Goal: Find contact information: Find contact information

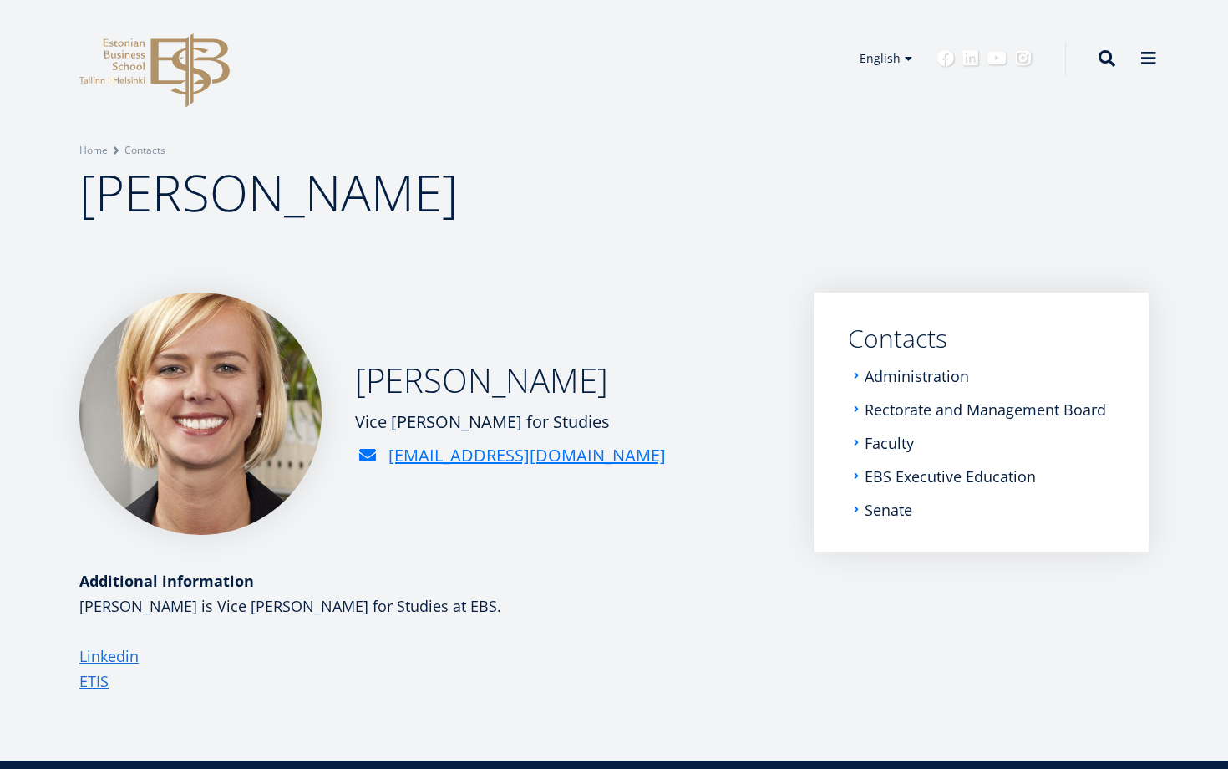
click at [206, 404] on img at bounding box center [200, 413] width 242 height 242
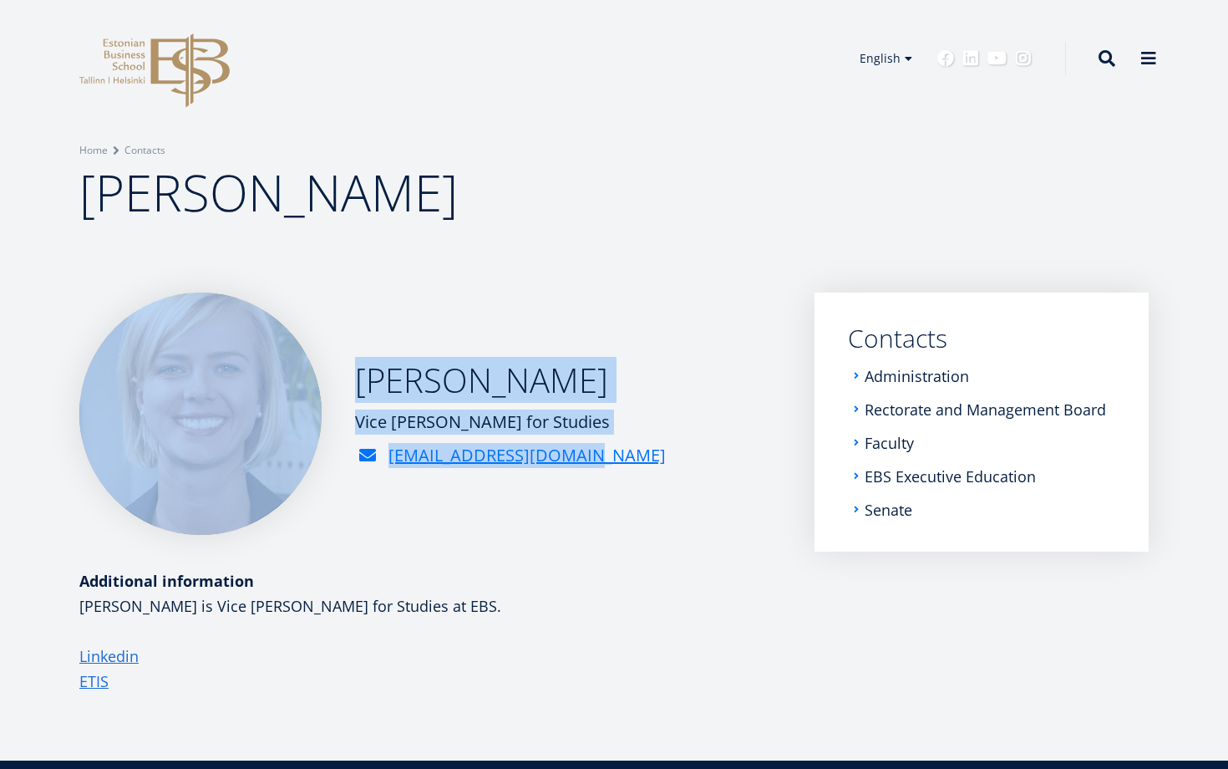
drag, startPoint x: 36, startPoint y: 404, endPoint x: 489, endPoint y: 496, distance: 462.1
click at [489, 496] on div "[PERSON_NAME] Vice [PERSON_NAME] for Studies [EMAIL_ADDRESS][DOMAIN_NAME] Addit…" at bounding box center [614, 492] width 1203 height 401
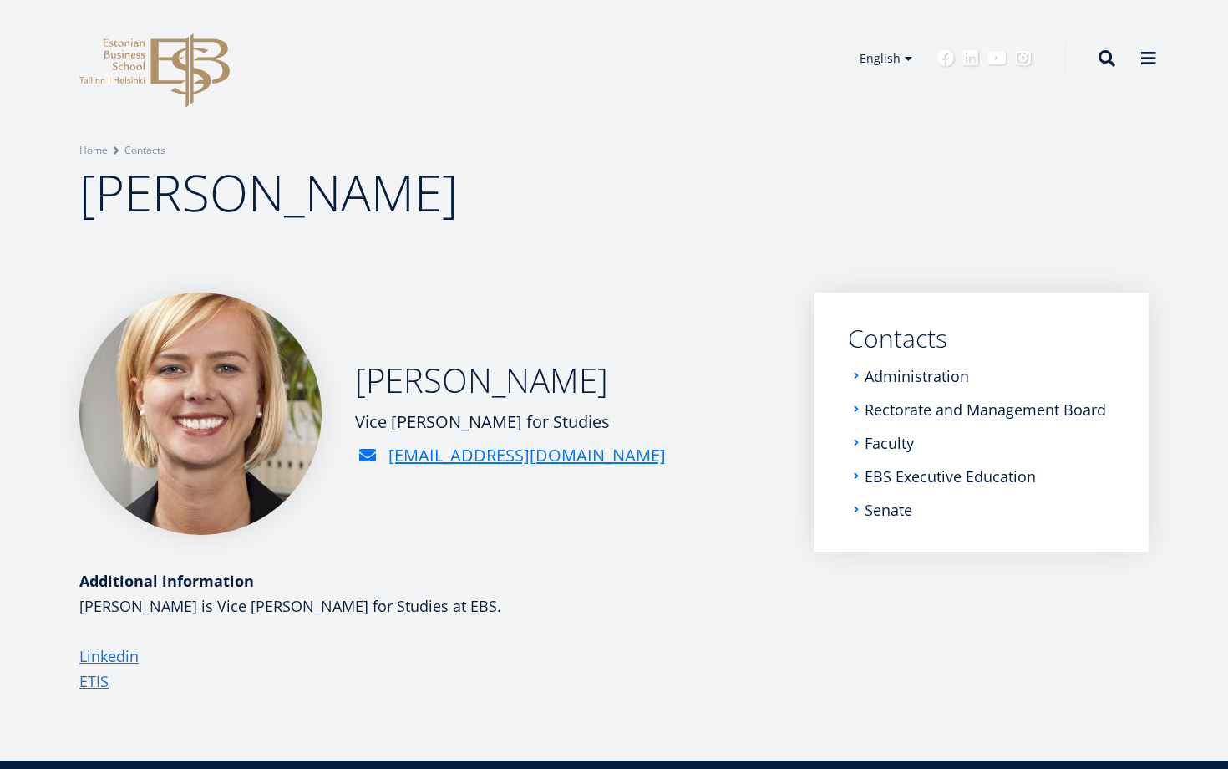
click at [343, 546] on div "[PERSON_NAME] Vice [PERSON_NAME] for Studies [EMAIL_ADDRESS][DOMAIN_NAME] Addit…" at bounding box center [430, 492] width 702 height 401
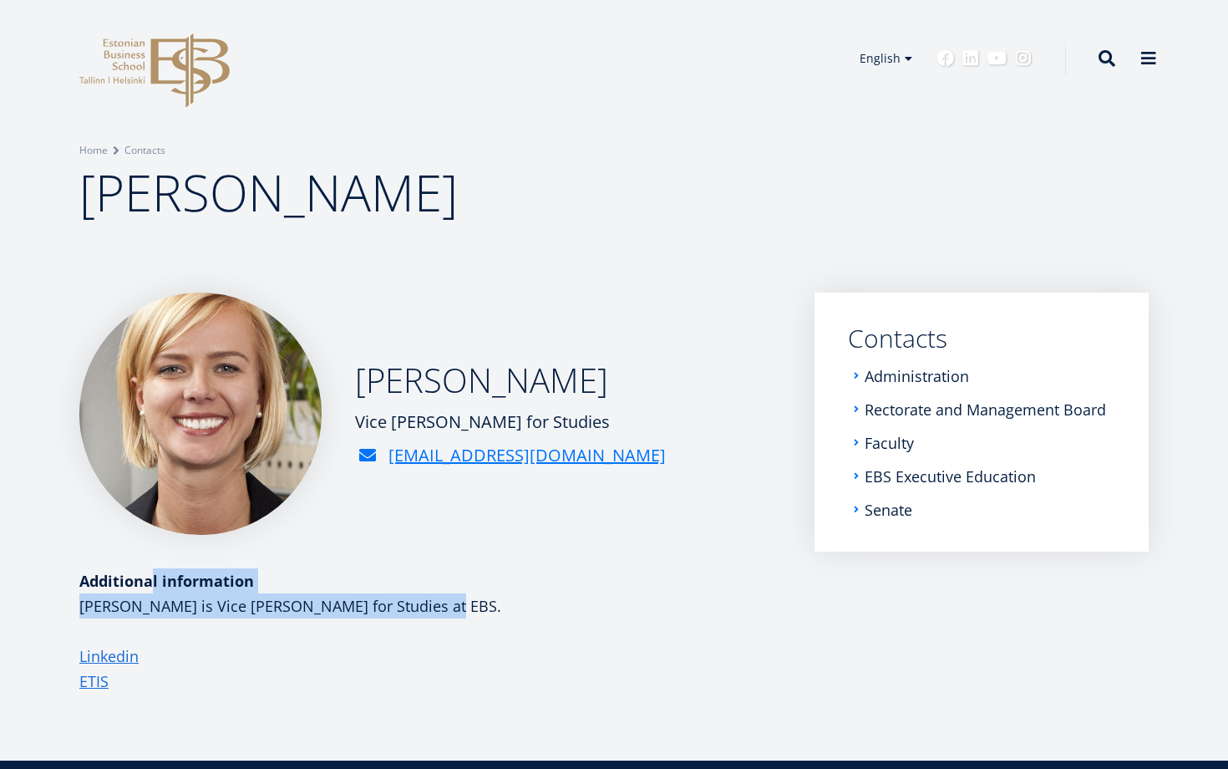
drag, startPoint x: 442, startPoint y: 609, endPoint x: 69, endPoint y: 588, distance: 373.2
click at [69, 589] on div "[PERSON_NAME] Vice [PERSON_NAME] for Studies [EMAIL_ADDRESS][DOMAIN_NAME] Addit…" at bounding box center [614, 492] width 1203 height 401
click at [81, 579] on div "Additional information" at bounding box center [430, 580] width 702 height 25
drag, startPoint x: 81, startPoint y: 579, endPoint x: 437, endPoint y: 603, distance: 356.8
click at [437, 603] on div "Additional information [PERSON_NAME] is Vice [PERSON_NAME] for Studies at EBS. …" at bounding box center [430, 630] width 702 height 125
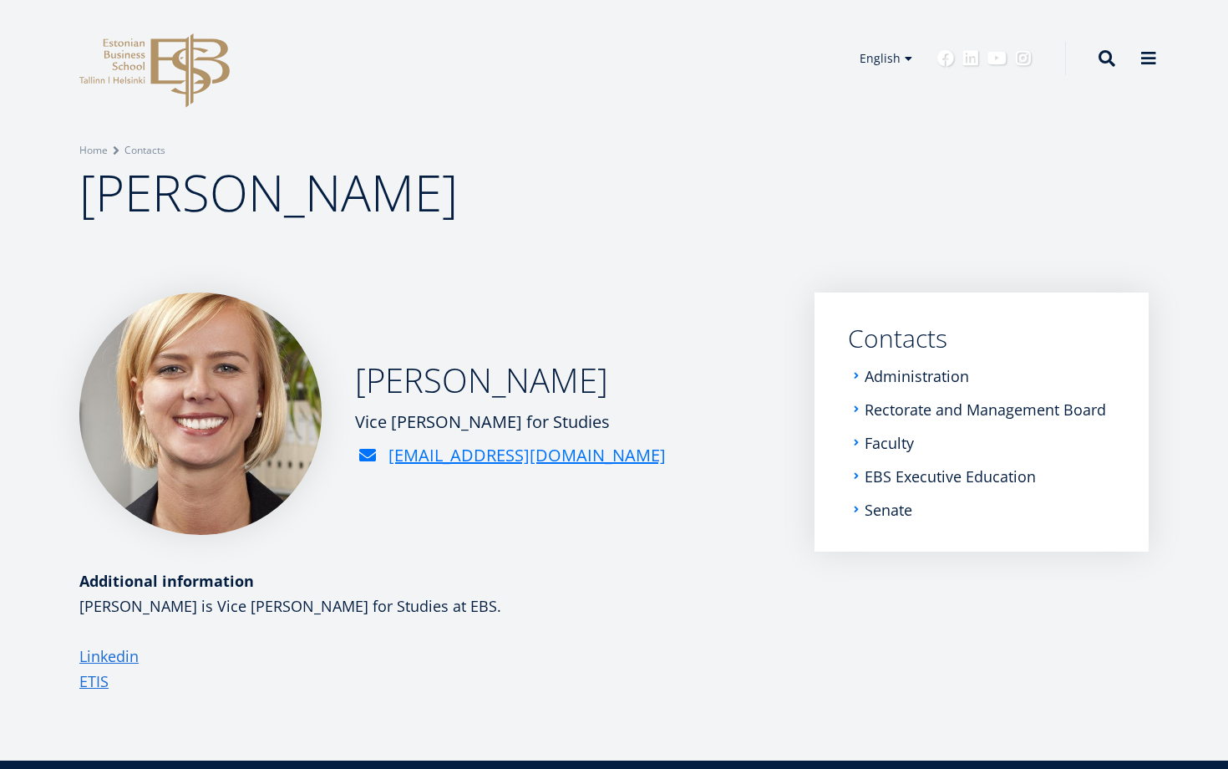
click at [437, 602] on p "[PERSON_NAME] is Vice [PERSON_NAME] for Studies at EBS." at bounding box center [430, 605] width 702 height 25
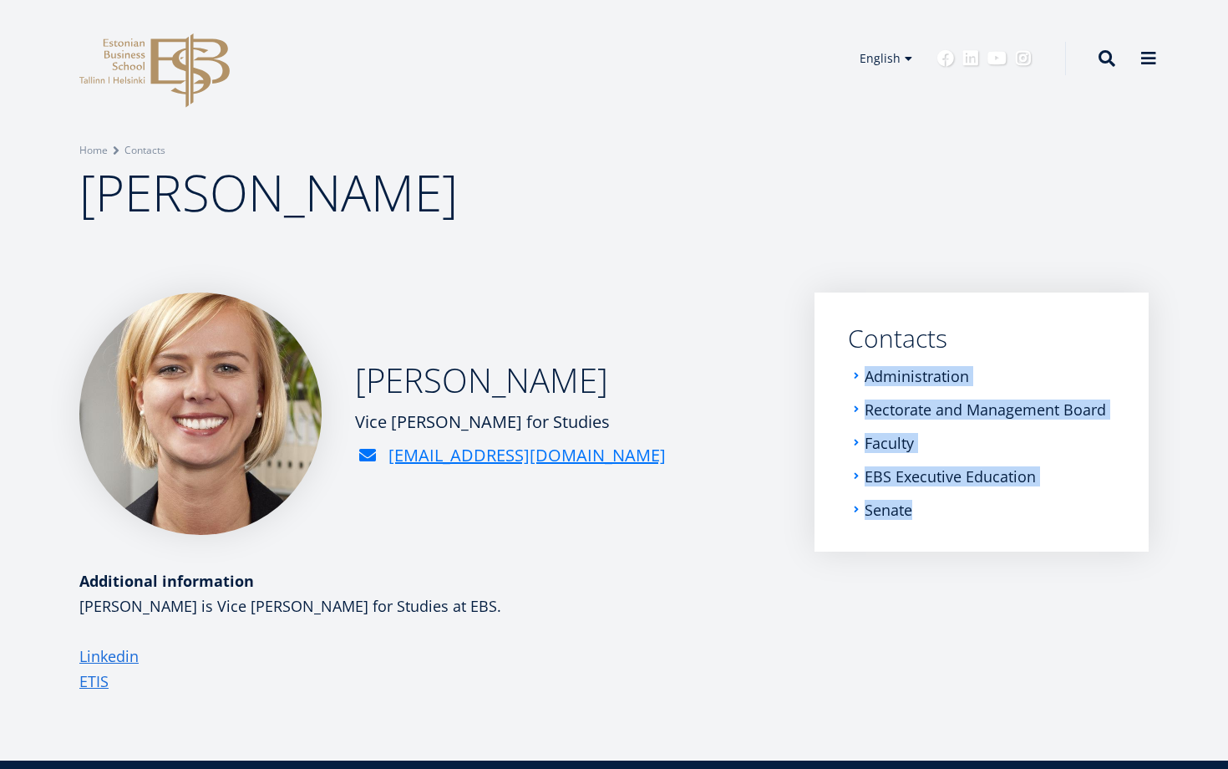
drag, startPoint x: 971, startPoint y: 520, endPoint x: 861, endPoint y: 363, distance: 191.9
click at [861, 363] on nav "Submenu EN Contacts Administration Rectorate and Management Board Faculty EBS E…" at bounding box center [982, 421] width 334 height 259
click at [770, 404] on div "[PERSON_NAME] Vice [PERSON_NAME] for Studies [EMAIL_ADDRESS][DOMAIN_NAME]" at bounding box center [430, 413] width 702 height 242
click at [196, 440] on img at bounding box center [200, 413] width 242 height 242
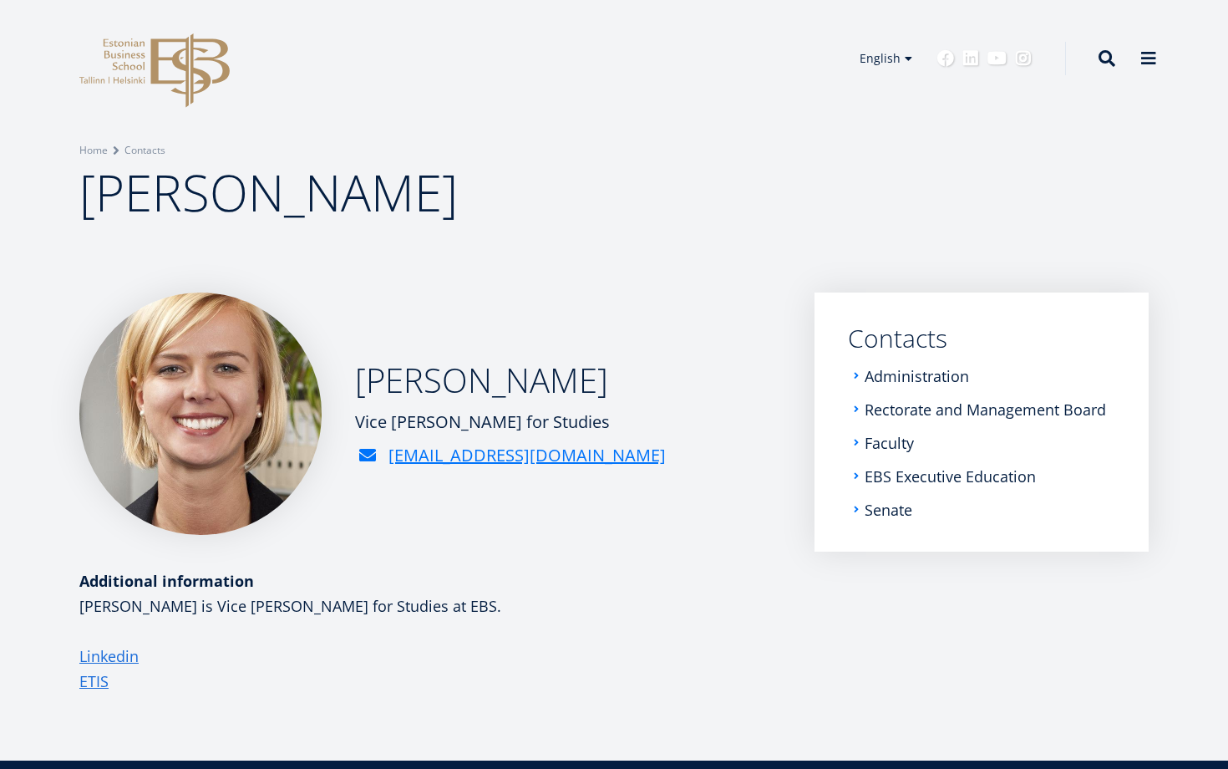
click at [753, 599] on p "[PERSON_NAME] is Vice [PERSON_NAME] for Studies at EBS." at bounding box center [430, 605] width 702 height 25
click at [586, 595] on p "[PERSON_NAME] is Vice [PERSON_NAME] for Studies at EBS." at bounding box center [430, 605] width 702 height 25
